Goal: Entertainment & Leisure: Consume media (video, audio)

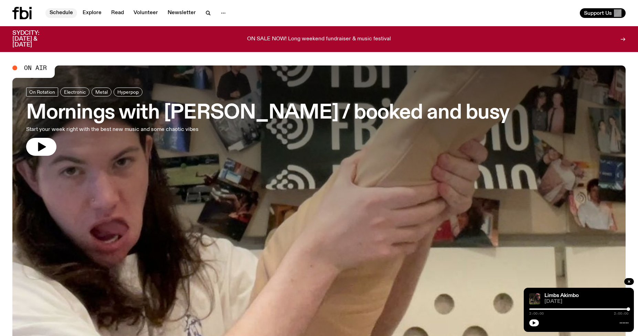
click at [64, 12] on link "Schedule" at bounding box center [61, 13] width 32 height 10
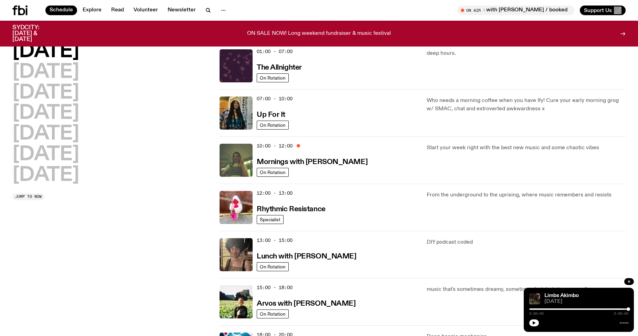
scroll to position [31, 0]
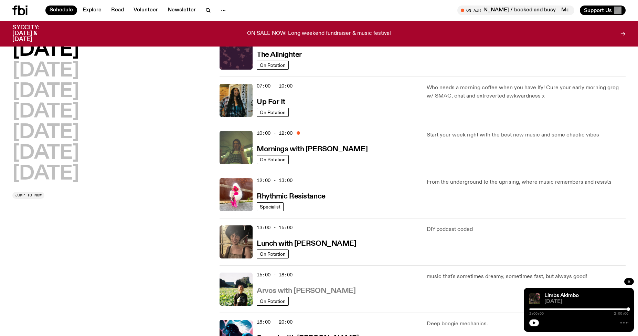
click at [277, 290] on h3 "Arvos with [PERSON_NAME]" at bounding box center [306, 290] width 99 height 7
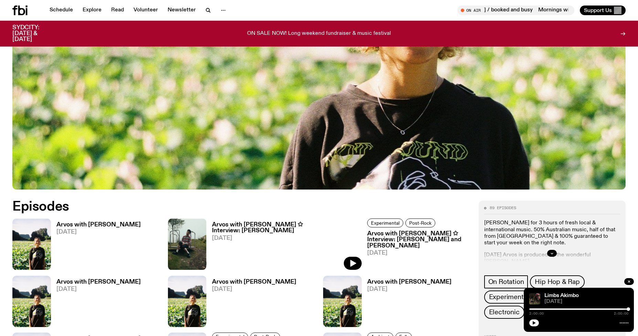
scroll to position [289, 0]
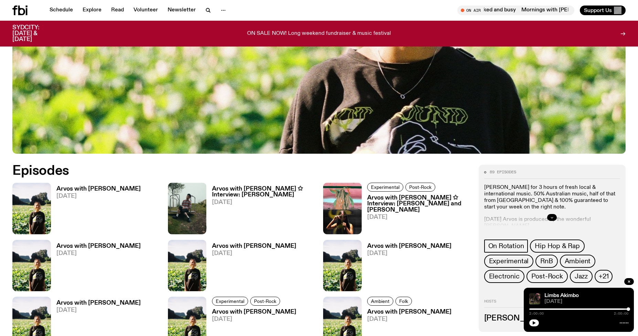
click at [553, 215] on icon "button" at bounding box center [552, 217] width 4 height 4
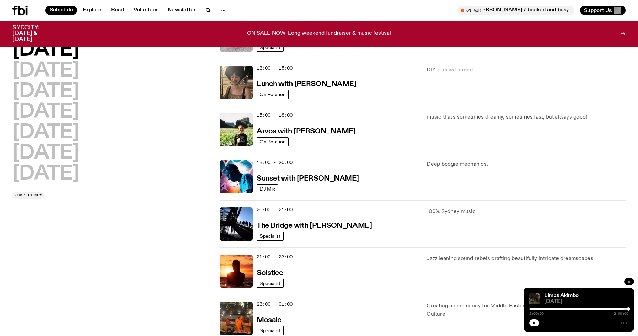
scroll to position [255, 0]
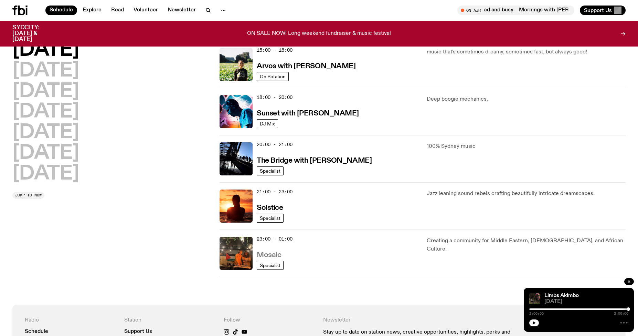
click at [266, 254] on h3 "Mosaic" at bounding box center [269, 254] width 24 height 7
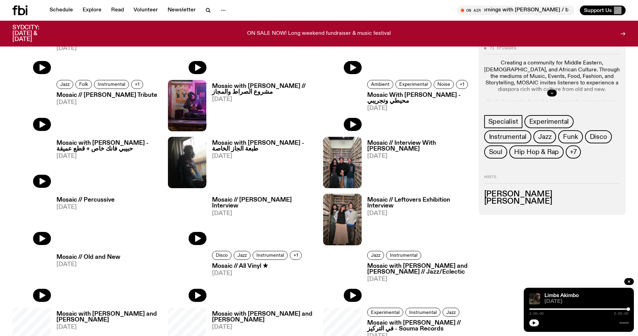
scroll to position [329, 0]
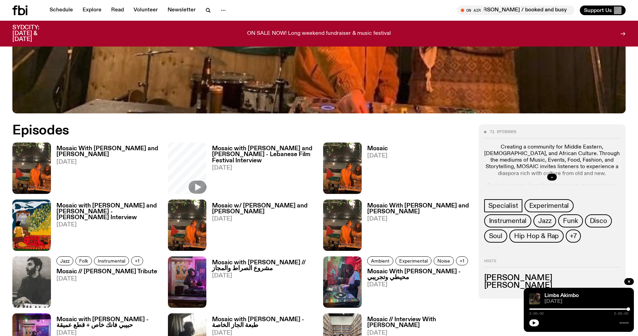
click at [552, 176] on icon "button" at bounding box center [552, 177] width 4 height 4
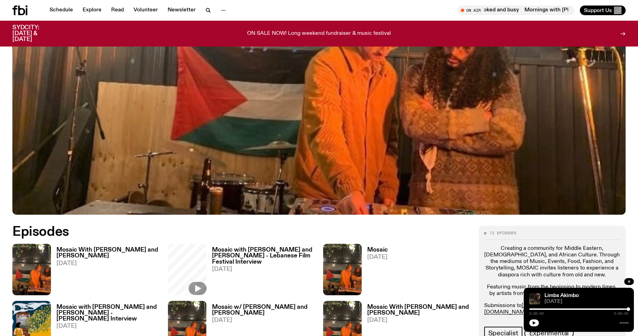
scroll to position [0, 0]
